Goal: Find specific page/section: Find specific page/section

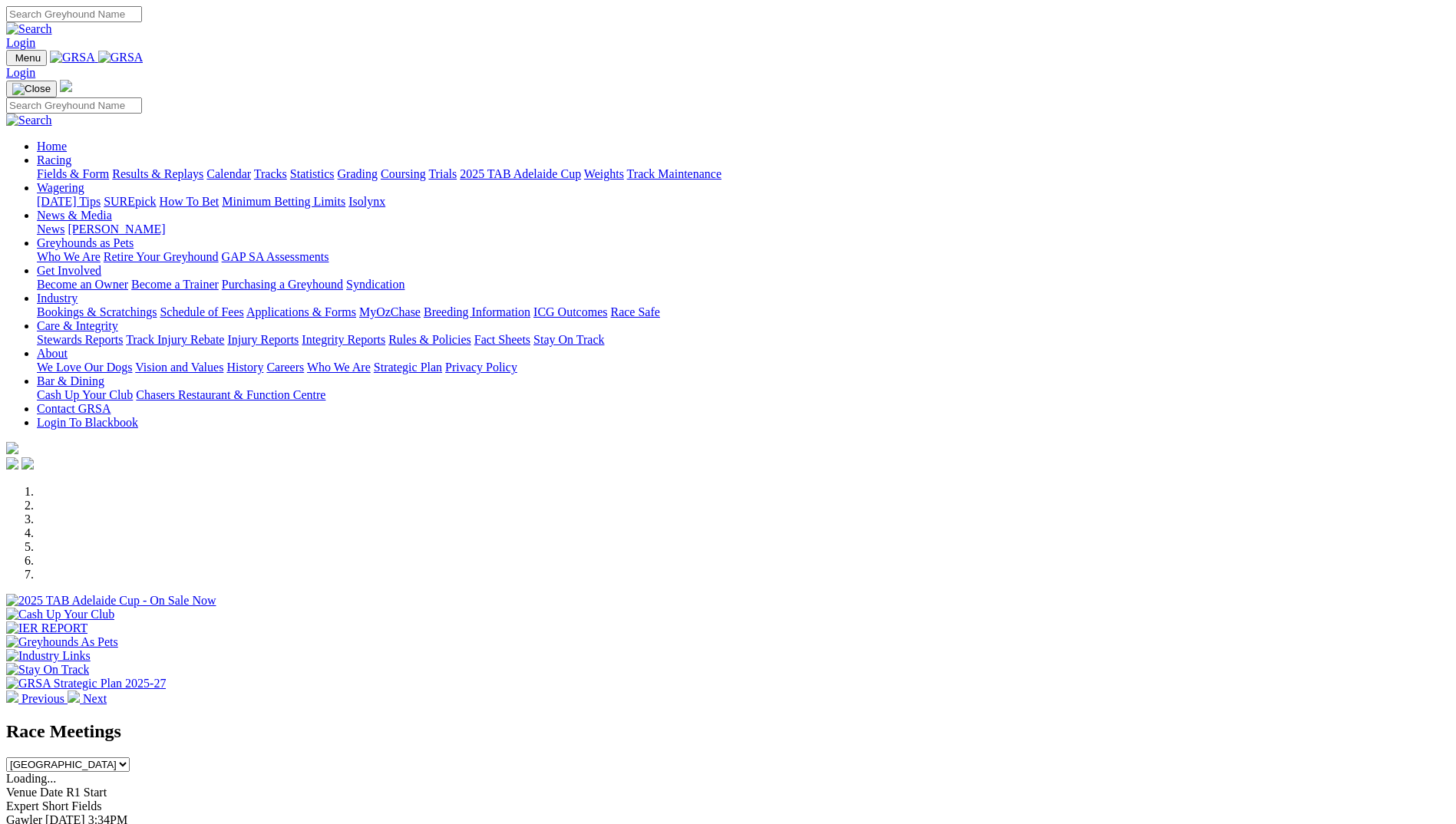
click at [143, 57] on img at bounding box center [121, 57] width 45 height 14
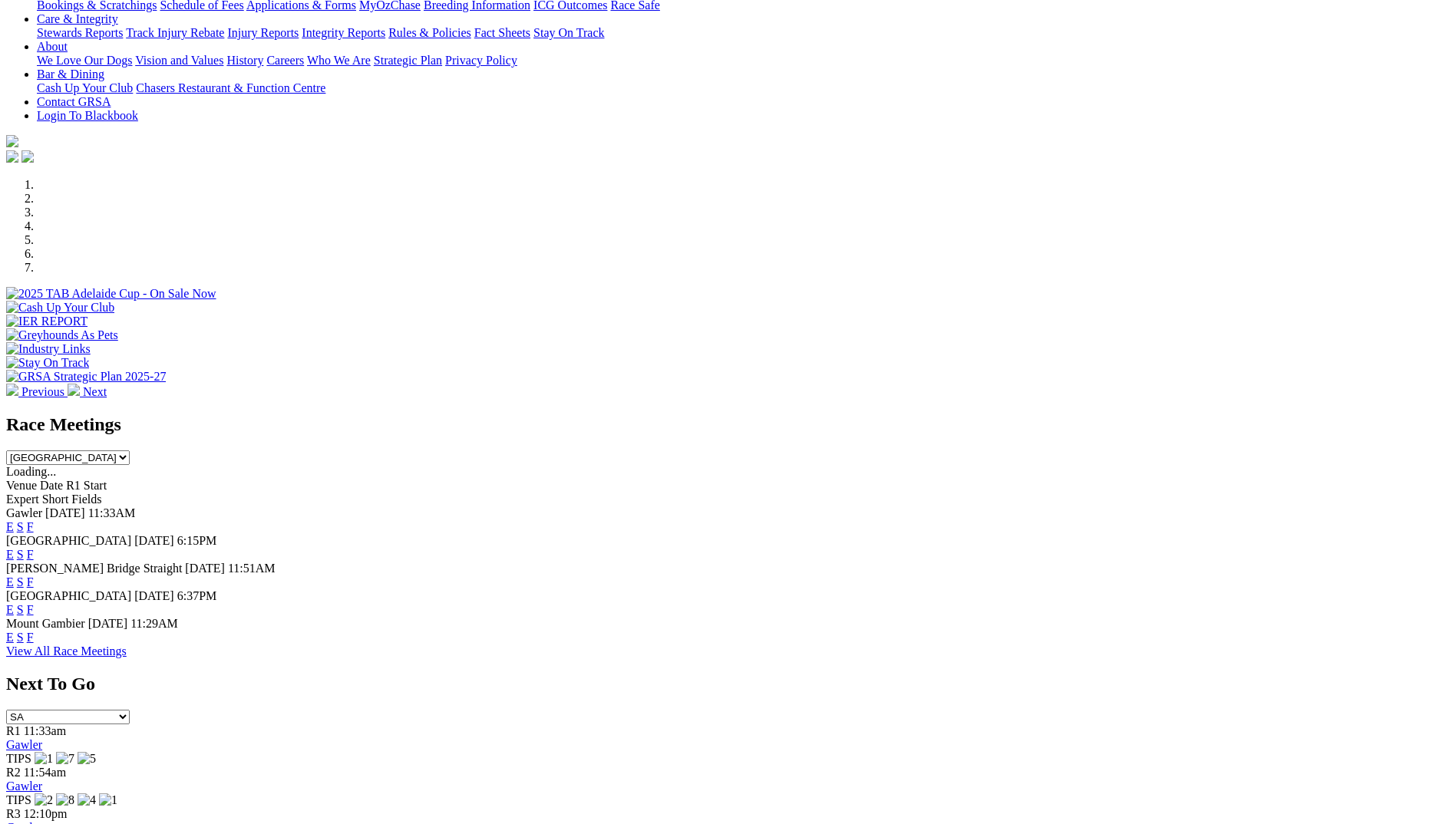
click at [34, 603] on link "F" at bounding box center [30, 610] width 7 height 13
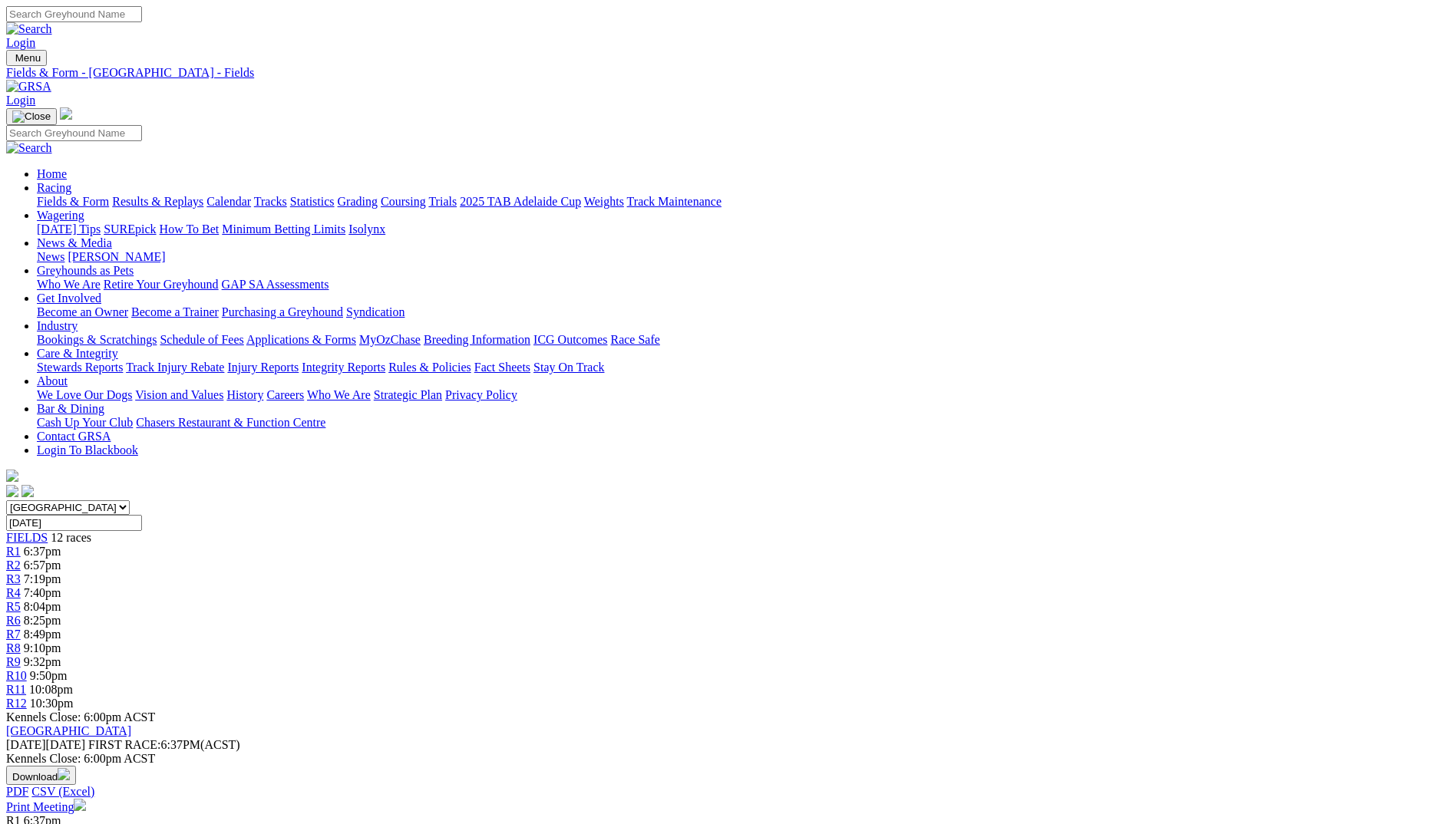
click at [52, 80] on img at bounding box center [28, 87] width 45 height 14
